Goal: Communication & Community: Answer question/provide support

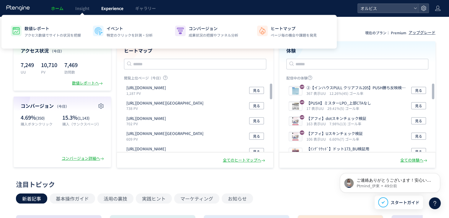
click at [109, 9] on span "Experience" at bounding box center [112, 8] width 22 height 6
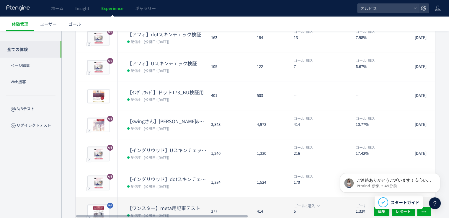
scroll to position [189, 0]
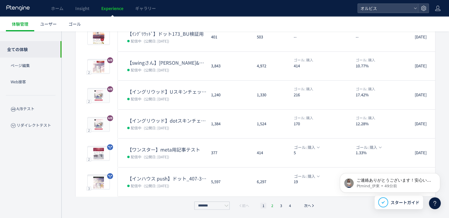
click at [271, 205] on li "2" at bounding box center [272, 205] width 6 height 6
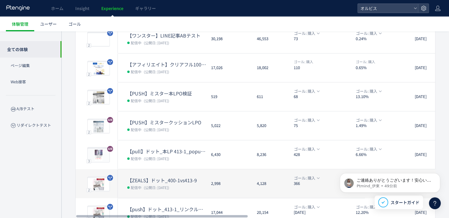
scroll to position [101, 0]
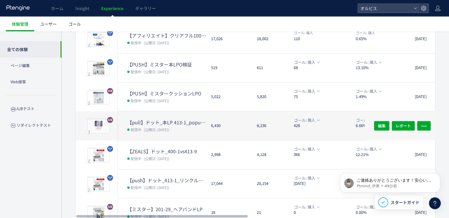
click at [150, 127] on span "(公開日: [DATE])" at bounding box center [156, 129] width 25 height 5
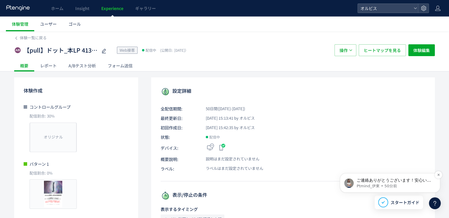
click at [404, 185] on p "Ptmind_伊東 • 50分前" at bounding box center [394, 185] width 76 height 5
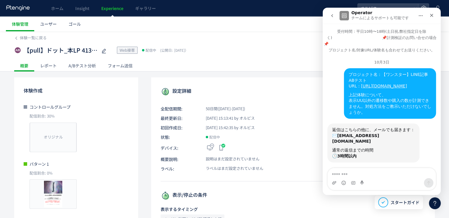
scroll to position [1, 0]
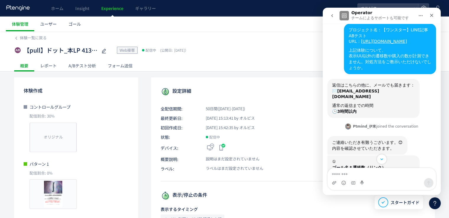
click at [327, 13] on button "go back" at bounding box center [331, 15] width 11 height 11
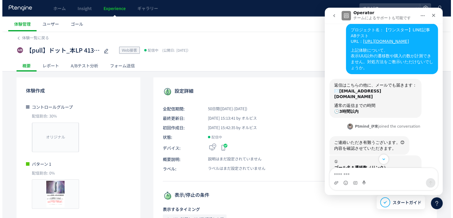
scroll to position [0, 0]
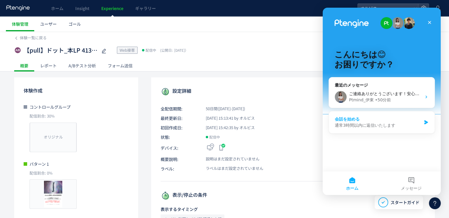
click at [376, 119] on div "会話を始める" at bounding box center [378, 119] width 86 height 6
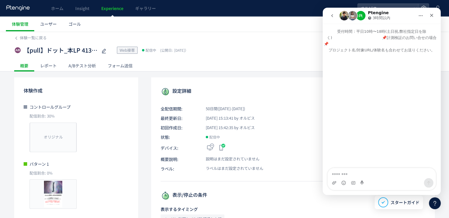
click at [384, 179] on div "Intercom Messenger" at bounding box center [381, 182] width 108 height 9
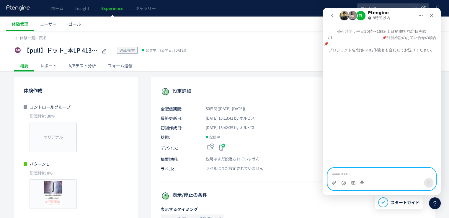
click at [380, 174] on textarea "メッセージ..." at bounding box center [381, 173] width 108 height 10
type textarea "*"
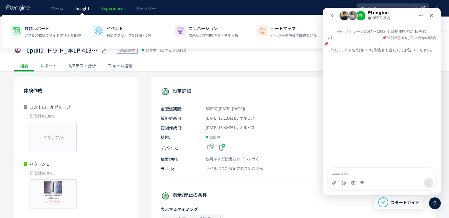
click at [80, 6] on span "Insight" at bounding box center [82, 8] width 14 height 6
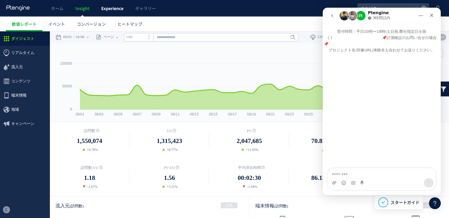
click at [104, 6] on span "Experience" at bounding box center [112, 8] width 22 height 6
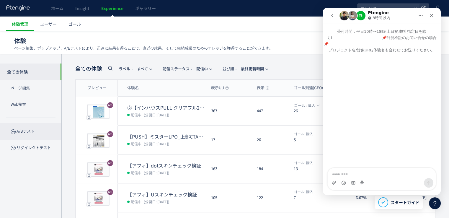
click at [18, 131] on p "A/Bテスト" at bounding box center [30, 131] width 61 height 16
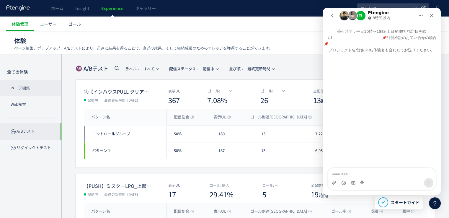
click at [26, 89] on p "ページ編集" at bounding box center [30, 88] width 61 height 16
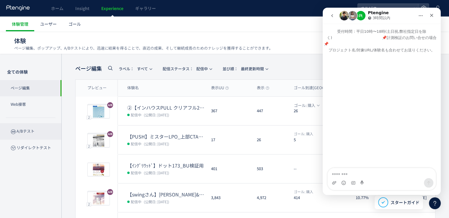
click at [26, 129] on p "A/Bテスト" at bounding box center [30, 131] width 61 height 16
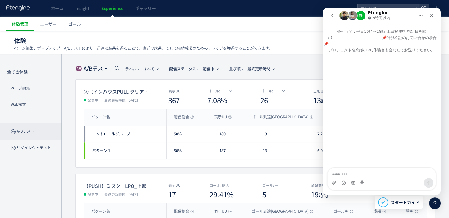
click at [26, 129] on div at bounding box center [224, 109] width 449 height 218
click at [21, 90] on p "ページ編集" at bounding box center [30, 88] width 61 height 16
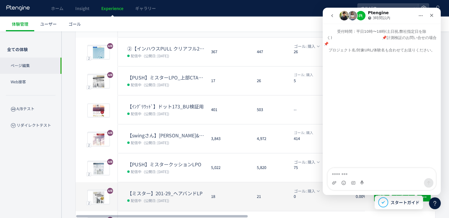
scroll to position [88, 0]
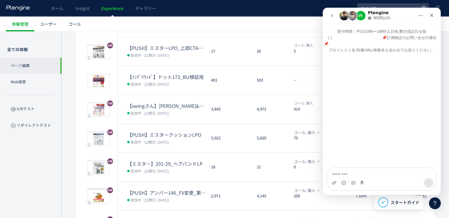
click at [361, 99] on div "Intercom Messenger" at bounding box center [381, 110] width 118 height 115
click at [365, 184] on div "Intercom Messenger" at bounding box center [381, 182] width 108 height 9
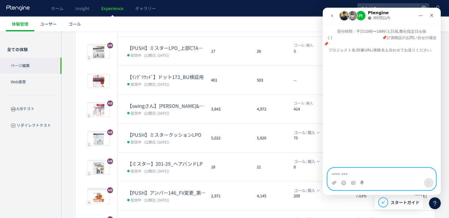
click at [367, 173] on textarea "メッセージ..." at bounding box center [381, 173] width 108 height 10
type textarea "*"
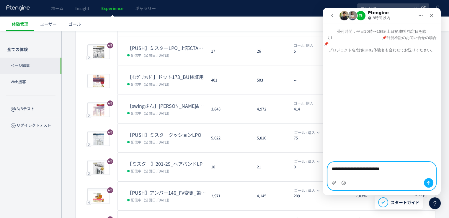
type textarea "**********"
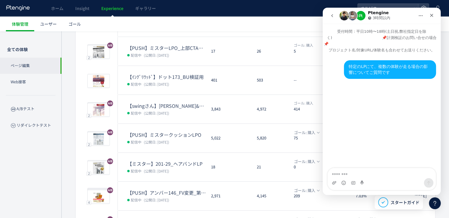
click at [406, 66] on div "特定のLPにて、複数の体験が走る場合の影響についてご質問です" at bounding box center [389, 70] width 83 height 12
click at [410, 62] on div "特定のLPにて、複数の体験が走る場合の影響についてご質問です • 今" at bounding box center [390, 69] width 92 height 19
click at [393, 66] on div "特定のLPにて、複数の体験が走る場合の影響についてご質問です" at bounding box center [389, 70] width 83 height 12
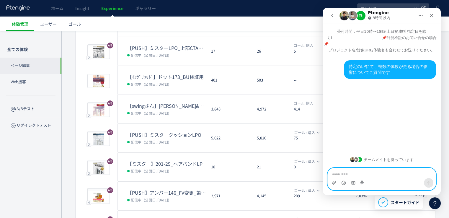
click at [354, 173] on textarea "メッセージ..." at bounding box center [381, 173] width 108 height 10
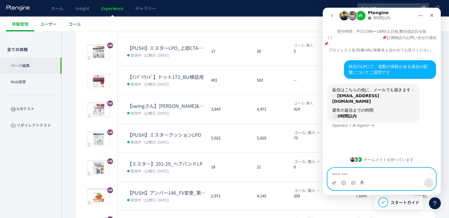
click at [387, 174] on textarea "メッセージ..." at bounding box center [381, 173] width 108 height 10
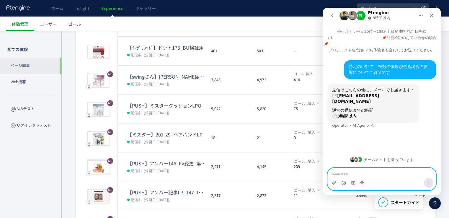
scroll to position [189, 0]
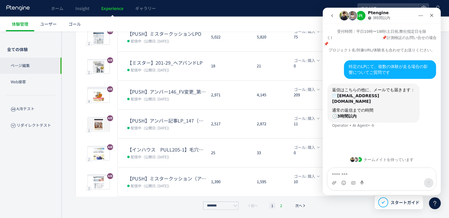
click at [278, 206] on li "2" at bounding box center [281, 205] width 6 height 6
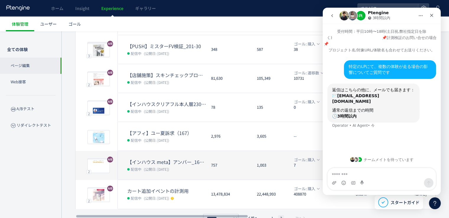
scroll to position [132, 0]
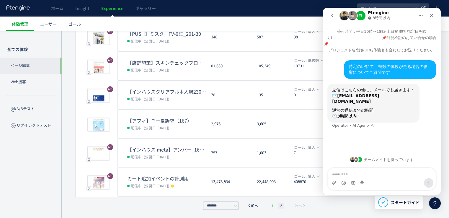
click at [270, 205] on li "1" at bounding box center [272, 205] width 6 height 6
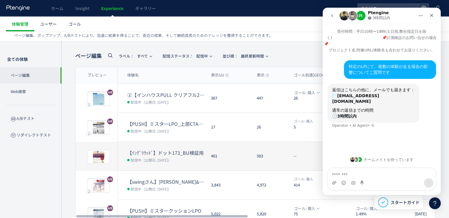
scroll to position [0, 0]
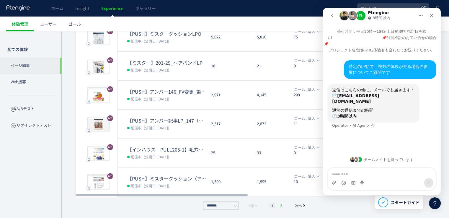
click at [280, 202] on li "2" at bounding box center [281, 205] width 6 height 6
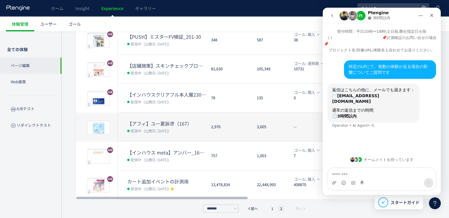
scroll to position [132, 0]
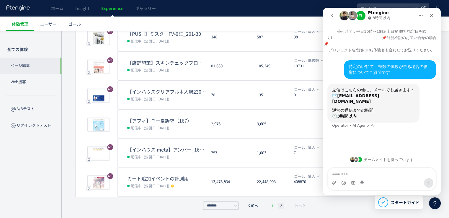
click at [274, 203] on li "1" at bounding box center [272, 205] width 6 height 6
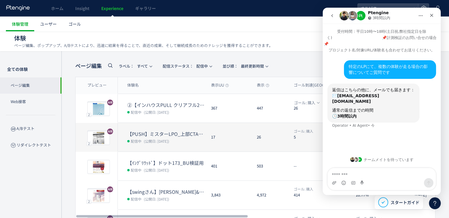
scroll to position [0, 0]
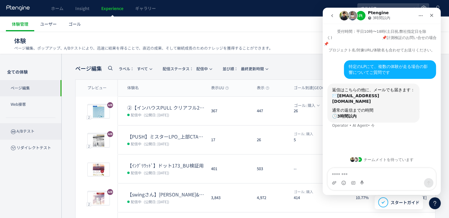
click at [35, 135] on p "A/Bテスト" at bounding box center [30, 131] width 61 height 16
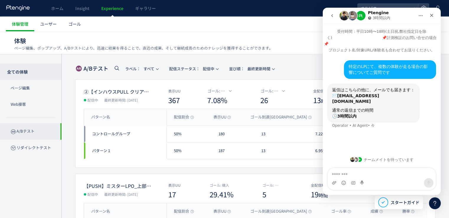
click at [30, 73] on p "全ての体験" at bounding box center [30, 71] width 61 height 17
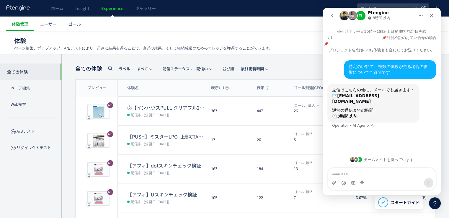
click at [108, 8] on span "Experience" at bounding box center [112, 8] width 22 height 6
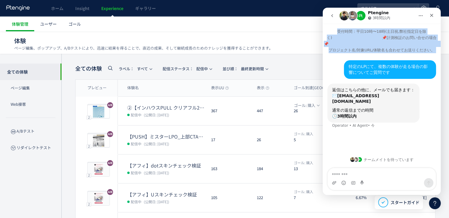
drag, startPoint x: 396, startPoint y: 13, endPoint x: 349, endPoint y: 68, distance: 71.8
click at [349, 68] on div "Ptengine 3時間以内 受付時間：平日10時〜18時(土日祝,弊社指定日を除く)　　　　　　　　　　　　　📌計測検証のお問い合せの場合📌　　　　　　　　…" at bounding box center [381, 101] width 118 height 187
click at [432, 18] on div "クローズ" at bounding box center [431, 15] width 11 height 11
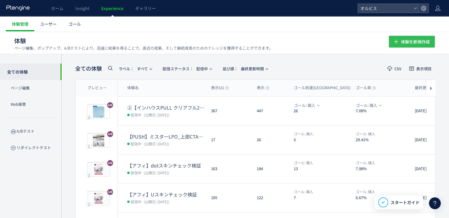
click at [424, 43] on span "体験を新規作成" at bounding box center [415, 42] width 29 height 12
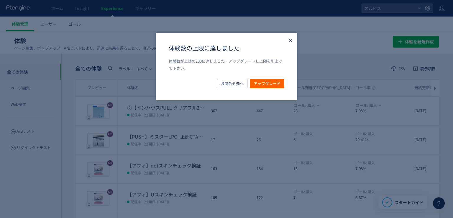
click at [288, 42] on use "Close" at bounding box center [289, 40] width 3 height 3
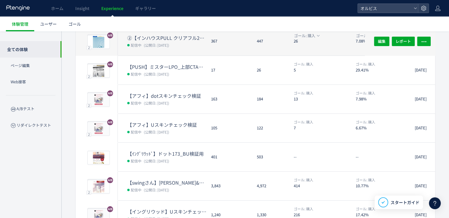
scroll to position [12, 0]
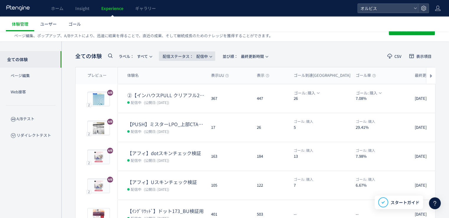
click at [179, 54] on span "配信ステータス​：" at bounding box center [178, 56] width 31 height 6
click at [191, 105] on li "停止中" at bounding box center [188, 104] width 24 height 11
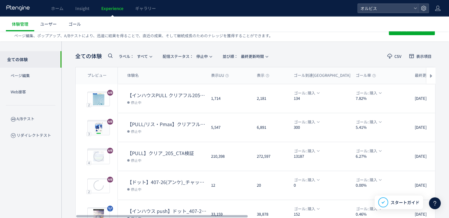
scroll to position [189, 0]
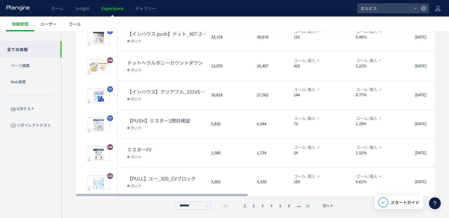
click at [305, 205] on li "16" at bounding box center [308, 205] width 8 height 6
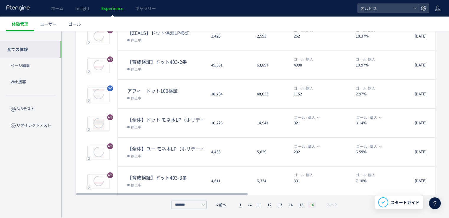
scroll to position [132, 0]
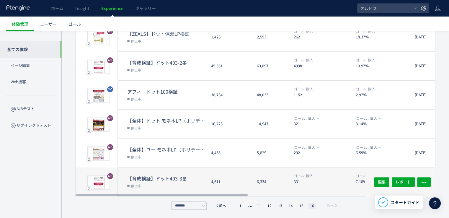
click at [194, 181] on dd "停止中" at bounding box center [166, 185] width 79 height 8
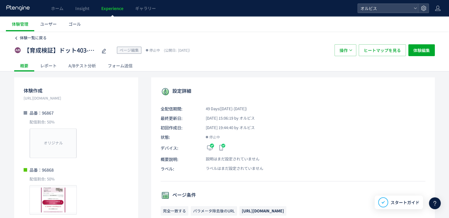
click at [35, 37] on span "体験一覧に戻る" at bounding box center [33, 38] width 27 height 6
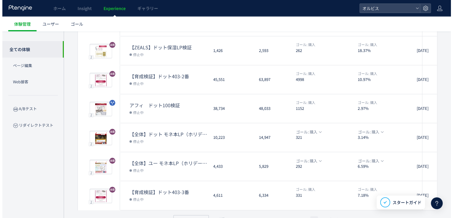
scroll to position [132, 0]
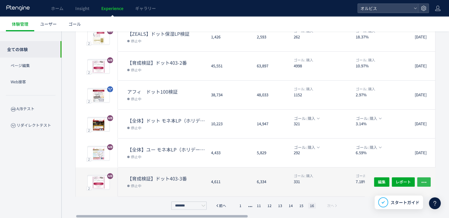
click at [427, 185] on button "button" at bounding box center [424, 181] width 14 height 9
click at [428, 182] on button "button" at bounding box center [424, 181] width 14 height 9
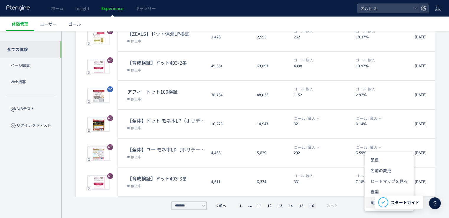
click at [370, 202] on li "削除" at bounding box center [388, 202] width 49 height 11
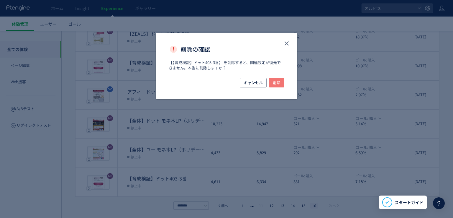
click at [279, 82] on span "削除" at bounding box center [277, 82] width 8 height 9
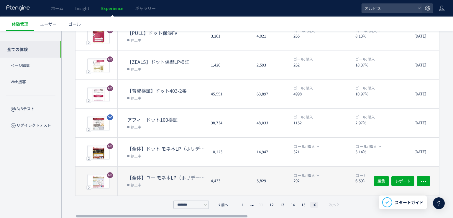
scroll to position [103, 0]
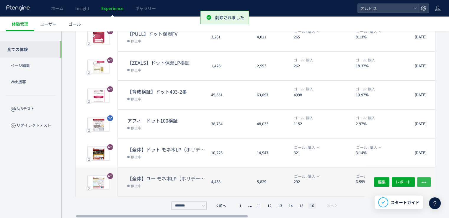
drag, startPoint x: 428, startPoint y: 185, endPoint x: 426, endPoint y: 182, distance: 3.3
click at [427, 184] on button "button" at bounding box center [424, 181] width 14 height 9
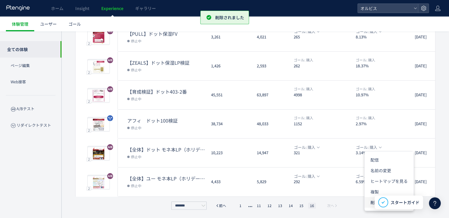
click at [372, 203] on li "削除" at bounding box center [388, 202] width 49 height 11
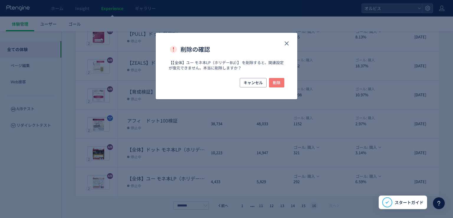
click at [278, 84] on span "削除" at bounding box center [277, 82] width 8 height 9
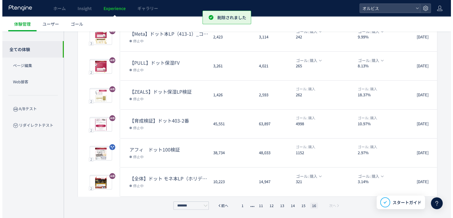
scroll to position [0, 0]
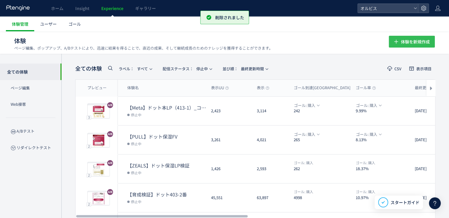
click at [408, 44] on span "体験を新規作成" at bounding box center [415, 42] width 29 height 12
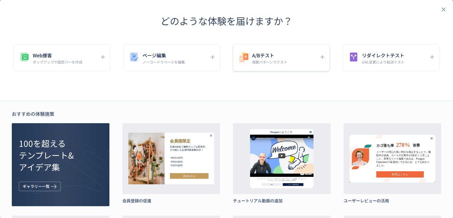
click at [241, 52] on icon "dialog" at bounding box center [244, 57] width 12 height 12
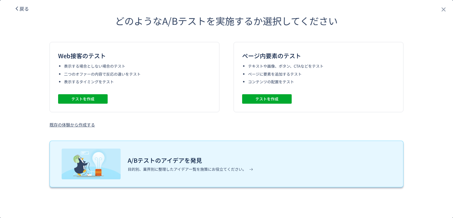
click at [179, 179] on div "A/Bテストのアイデアを発見 目的別、業界別に整理したアイデア一覧を施策にお役立てください。" at bounding box center [227, 163] width 354 height 47
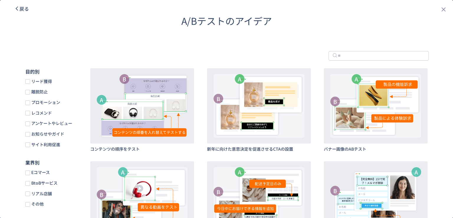
click at [22, 11] on span "戻る" at bounding box center [23, 8] width 9 height 7
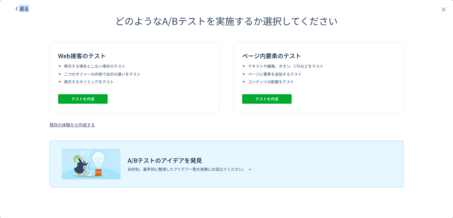
click at [22, 11] on span "戻る" at bounding box center [23, 8] width 9 height 7
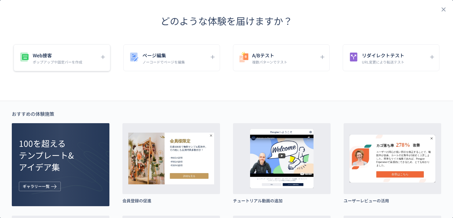
click at [34, 62] on p "ポップアップや固定バーを作成" at bounding box center [58, 61] width 50 height 5
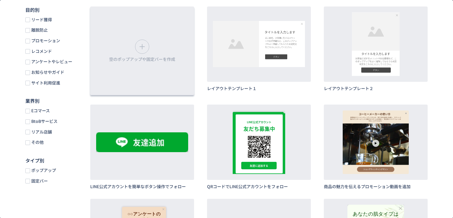
scroll to position [59, 0]
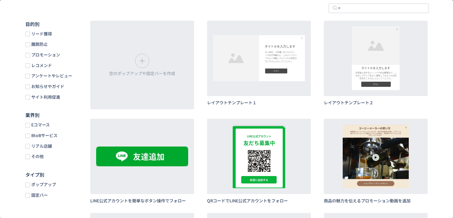
click at [34, 186] on span "ポップアップ" at bounding box center [43, 184] width 26 height 6
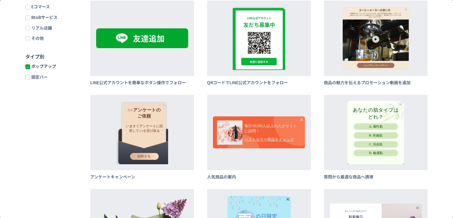
scroll to position [0, 0]
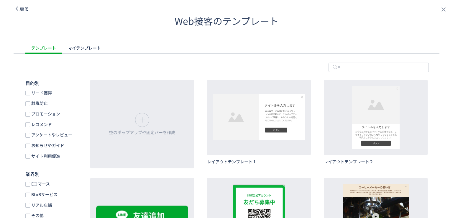
click at [21, 8] on span "戻る" at bounding box center [23, 8] width 9 height 7
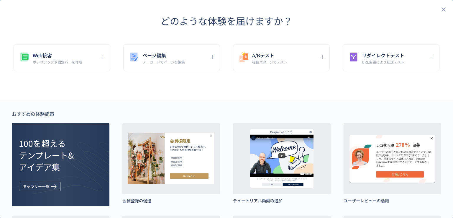
click at [21, 8] on header "どのような体験を届けますか？" at bounding box center [226, 21] width 453 height 42
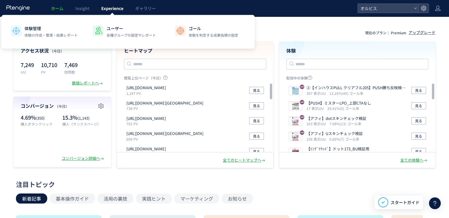
click at [104, 11] on link "Experience" at bounding box center [112, 8] width 34 height 17
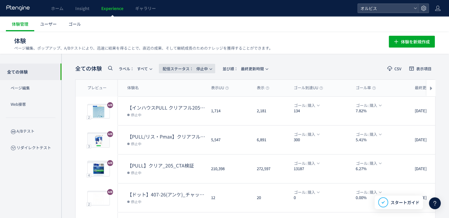
click at [185, 64] on span "配信ステータス​： 停止中" at bounding box center [185, 69] width 45 height 10
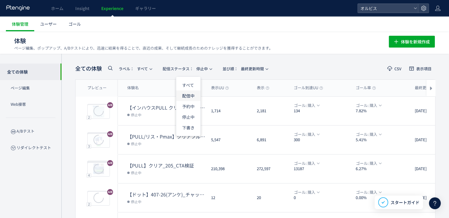
click at [185, 94] on li "配信中" at bounding box center [188, 95] width 24 height 11
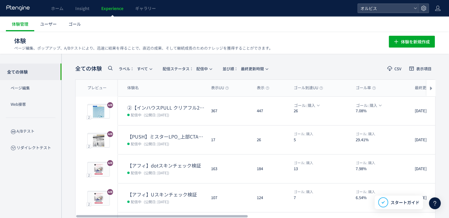
scroll to position [189, 0]
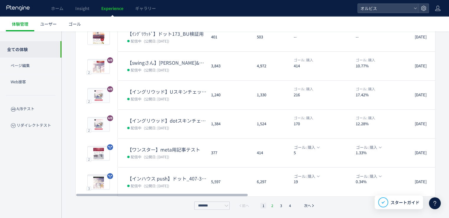
click at [270, 206] on li "2" at bounding box center [272, 205] width 6 height 6
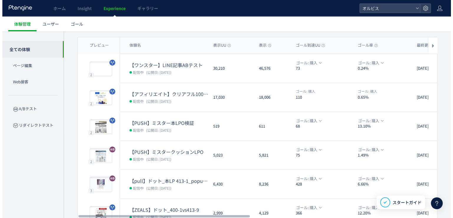
scroll to position [42, 0]
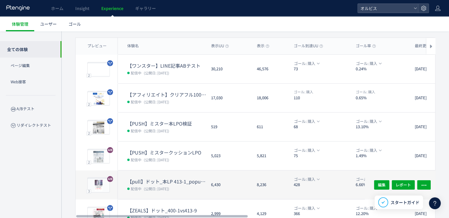
click at [192, 178] on dt "【pull】ドット_本LP 413-1_popup（リンクル）" at bounding box center [166, 181] width 79 height 7
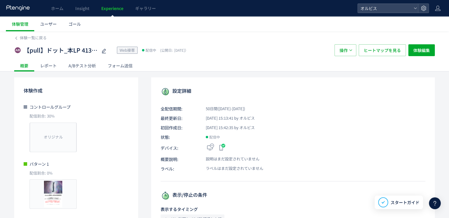
click at [438, 201] on div at bounding box center [435, 203] width 12 height 12
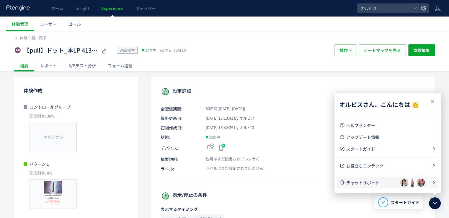
click at [384, 182] on span "チャットサポート" at bounding box center [373, 182] width 54 height 6
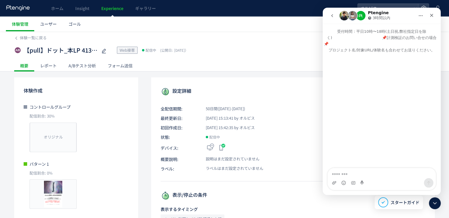
click at [329, 19] on button "go back" at bounding box center [331, 15] width 11 height 11
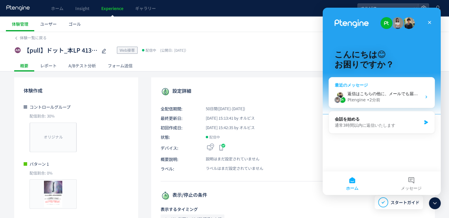
click at [370, 96] on div "返信はこちらの他に、メールでも届きます： ✉️ orbis_adoperations@orbis.co.jp 通常の返信までの時間 🕒 3時間以内" at bounding box center [384, 94] width 74 height 6
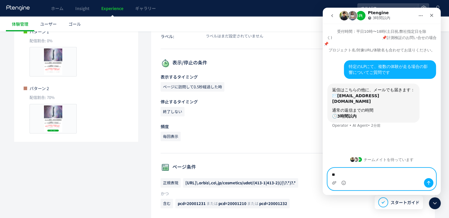
scroll to position [88, 0]
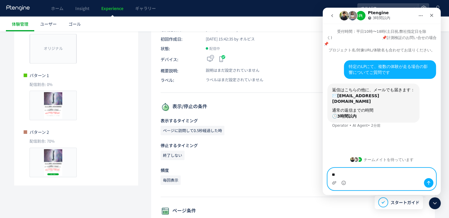
click at [368, 178] on textarea "**" at bounding box center [381, 173] width 108 height 10
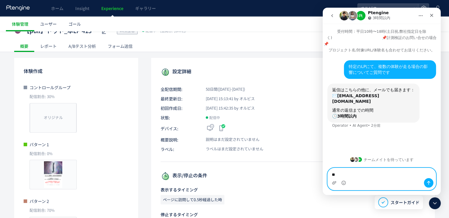
scroll to position [0, 0]
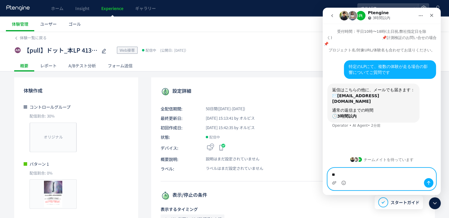
type textarea "*"
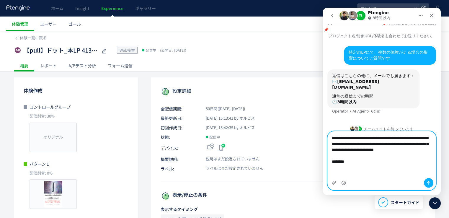
scroll to position [10, 0]
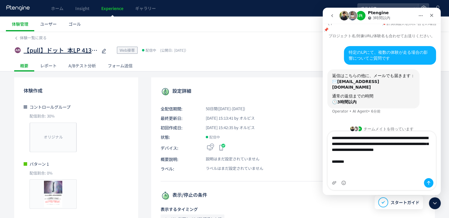
click at [89, 53] on span "【pull】ドット_本LP 413-1_popup（リンクル）" at bounding box center [61, 50] width 74 height 9
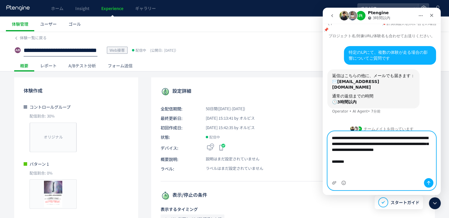
click at [345, 175] on textarea "**********" at bounding box center [381, 154] width 108 height 47
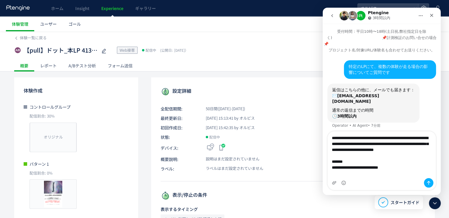
scroll to position [11, 0]
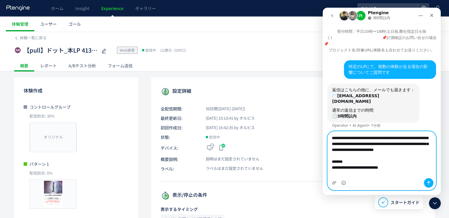
click at [409, 173] on textarea "**********" at bounding box center [381, 154] width 108 height 47
paste textarea "**********"
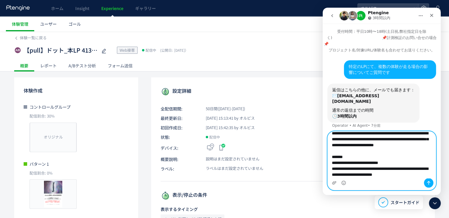
scroll to position [22, 0]
type textarea "**********"
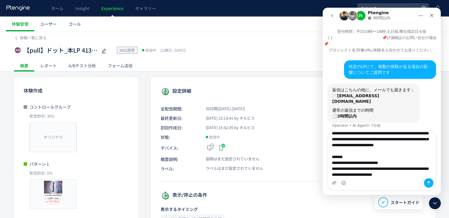
click at [423, 182] on div "Intercom Messenger" at bounding box center [381, 182] width 108 height 9
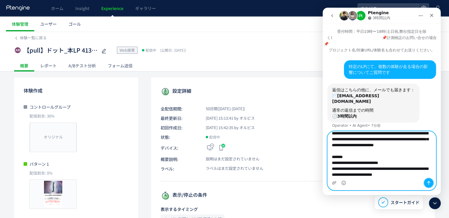
click at [427, 183] on icon "メッセージを送信…" at bounding box center [428, 182] width 5 height 5
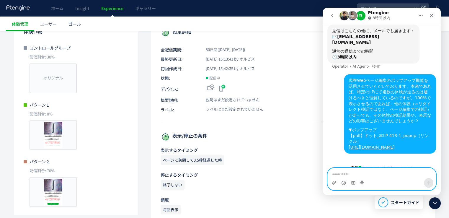
scroll to position [62, 0]
